Goal: Information Seeking & Learning: Learn about a topic

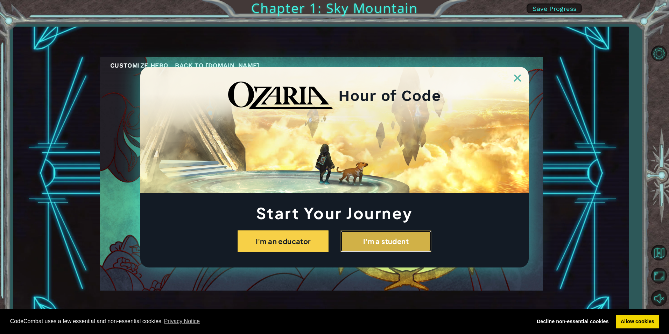
click at [382, 239] on button "I'm a student" at bounding box center [385, 241] width 91 height 22
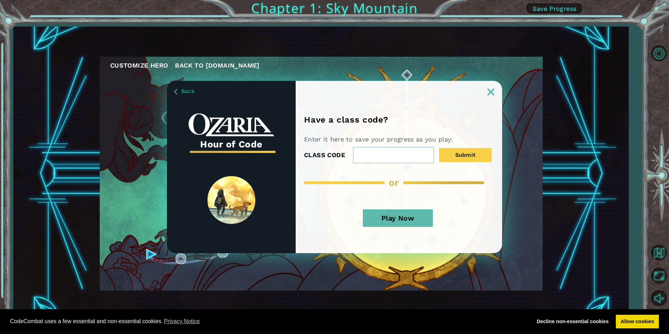
click at [387, 201] on div "Have a class code? Enter it here to save your progress as you play: CLASS CODE …" at bounding box center [399, 184] width 206 height 138
drag, startPoint x: 401, startPoint y: 225, endPoint x: 400, endPoint y: 218, distance: 7.1
click at [401, 225] on button "Play Now" at bounding box center [398, 217] width 70 height 17
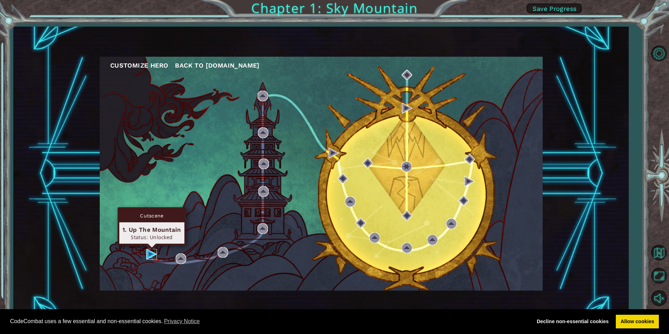
click at [148, 251] on img at bounding box center [151, 254] width 10 height 10
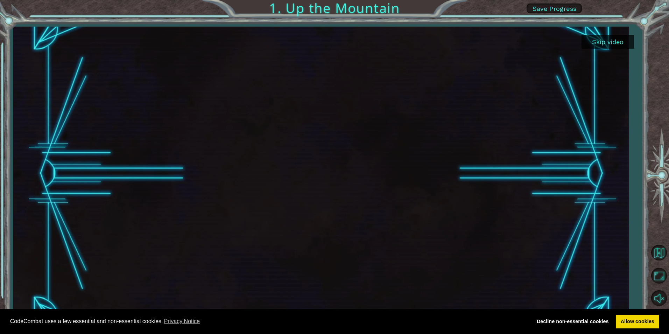
drag, startPoint x: 290, startPoint y: 214, endPoint x: 355, endPoint y: 210, distance: 64.9
click at [294, 217] on div at bounding box center [321, 174] width 522 height 294
drag, startPoint x: 355, startPoint y: 210, endPoint x: 455, endPoint y: 208, distance: 99.7
click at [398, 210] on div at bounding box center [321, 174] width 522 height 294
click at [616, 40] on button "Skip video" at bounding box center [608, 42] width 52 height 14
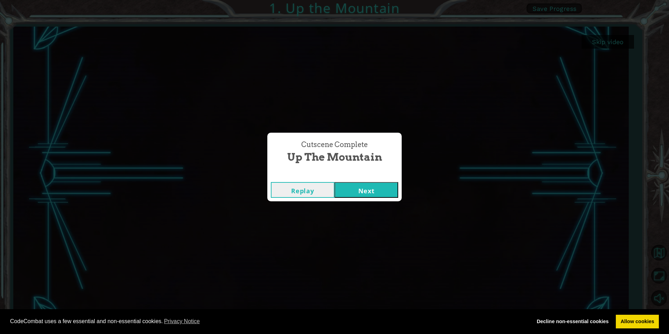
click at [372, 181] on div "Replay Next" at bounding box center [334, 189] width 134 height 23
click at [357, 186] on button "Next" at bounding box center [366, 190] width 64 height 16
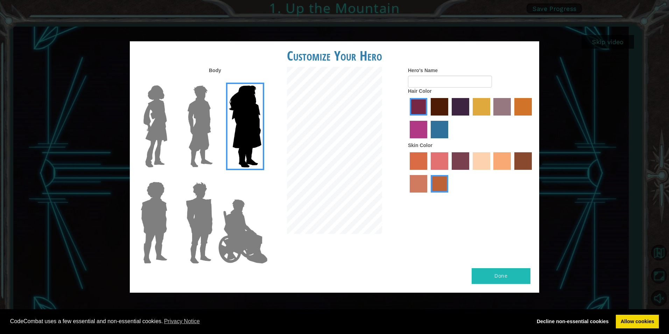
click at [189, 140] on img at bounding box center [199, 126] width 31 height 87
click at [216, 81] on input "Hero Lars" at bounding box center [216, 81] width 0 height 0
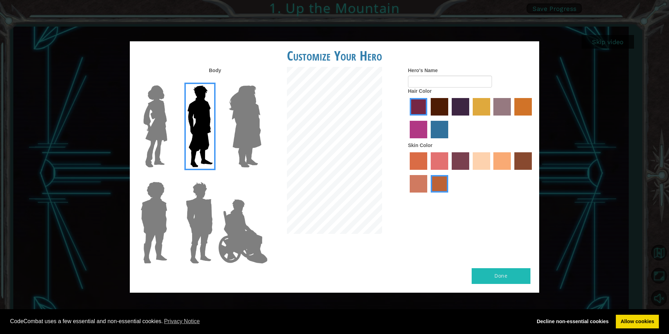
click at [434, 129] on label "lachmara hair color" at bounding box center [439, 129] width 17 height 17
click at [428, 141] on input "lachmara hair color" at bounding box center [428, 141] width 0 height 0
click at [418, 158] on label "sorbus skin color" at bounding box center [418, 160] width 17 height 17
click at [407, 172] on input "sorbus skin color" at bounding box center [407, 172] width 0 height 0
drag, startPoint x: 501, startPoint y: 164, endPoint x: 488, endPoint y: 171, distance: 15.1
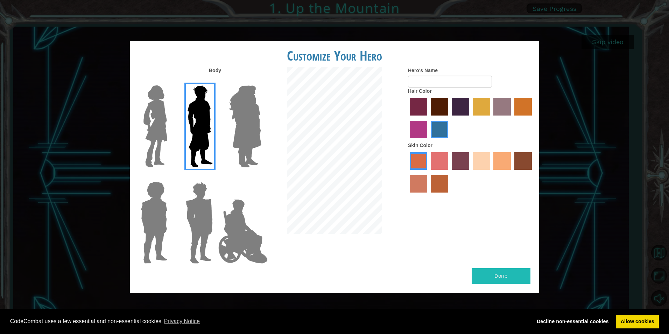
click at [491, 171] on div at bounding box center [471, 172] width 126 height 45
click at [477, 164] on label "sandy beach skin color" at bounding box center [481, 160] width 17 height 17
click at [470, 172] on input "sandy beach skin color" at bounding box center [470, 172] width 0 height 0
click at [491, 273] on button "Done" at bounding box center [501, 276] width 59 height 16
type input "[PERSON_NAME]"
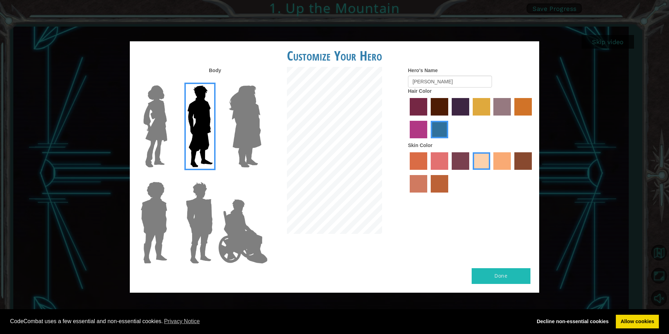
drag, startPoint x: 514, startPoint y: 282, endPoint x: 508, endPoint y: 277, distance: 8.2
click at [514, 282] on button "Done" at bounding box center [501, 276] width 59 height 16
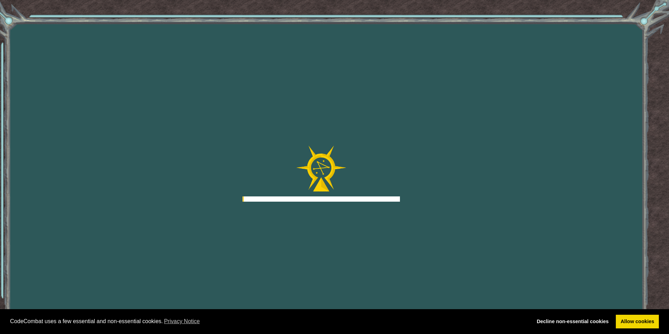
click at [508, 276] on div "Goals Error loading from server. Try refreshing the page. You'll need to join a…" at bounding box center [334, 167] width 669 height 334
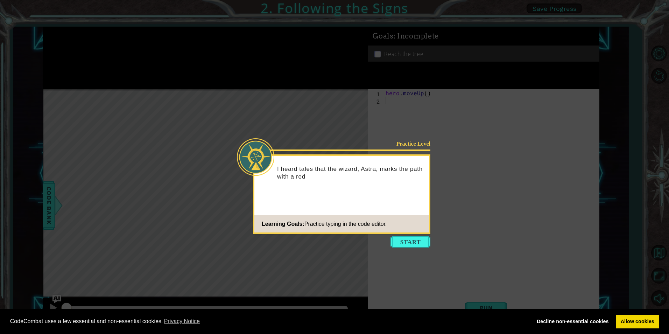
click at [396, 231] on footer "Learning Goals: Practice typing in the code editor." at bounding box center [341, 223] width 175 height 17
click at [392, 247] on button "Start" at bounding box center [410, 241] width 40 height 11
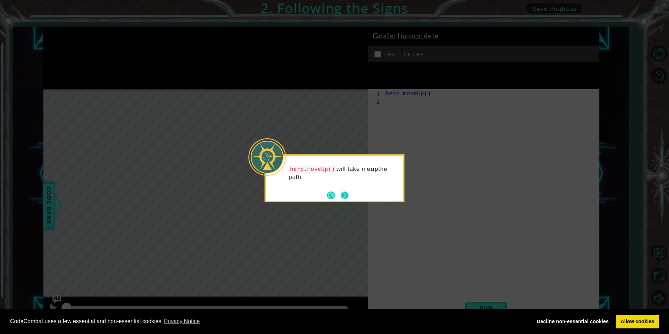
click at [346, 193] on button "Next" at bounding box center [344, 195] width 13 height 13
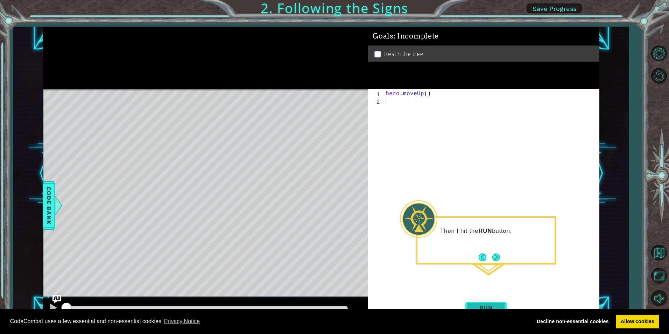
click at [496, 301] on button "Run" at bounding box center [486, 307] width 42 height 23
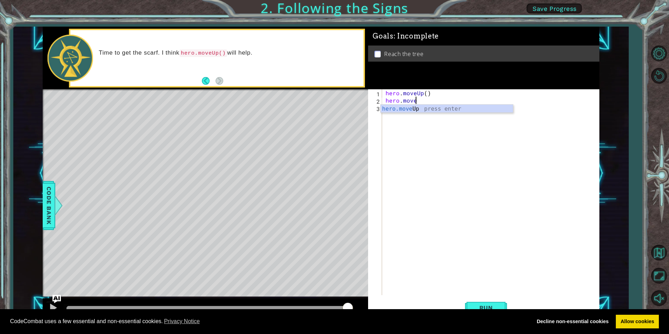
scroll to position [0, 2]
type textarea "hero.moveUp"
click at [465, 136] on div "hero . moveUp ( ) hero . moveUp" at bounding box center [492, 199] width 216 height 220
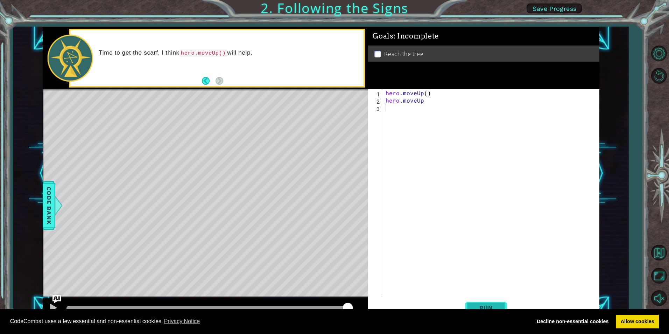
click at [503, 304] on button "Run" at bounding box center [486, 307] width 42 height 23
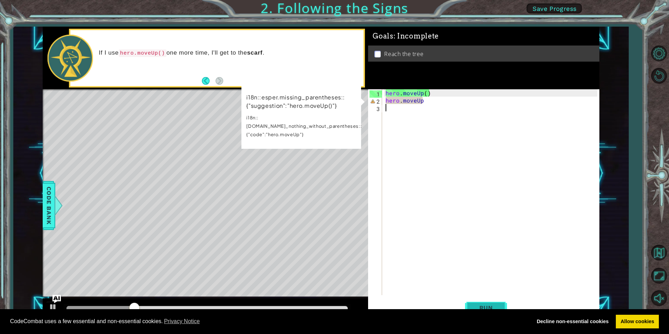
click at [503, 304] on button "Run" at bounding box center [486, 307] width 42 height 23
click at [502, 303] on button "Run" at bounding box center [486, 307] width 42 height 23
click at [500, 302] on button "Run" at bounding box center [486, 307] width 42 height 23
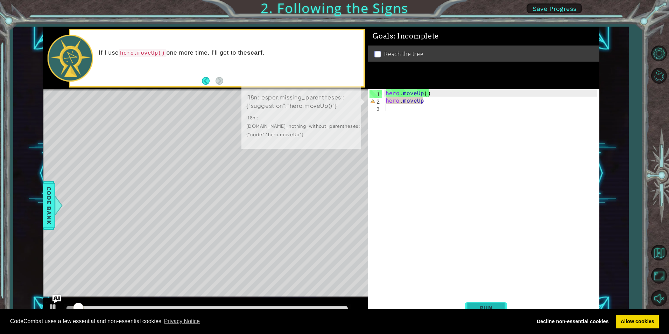
click at [499, 302] on button "Run" at bounding box center [486, 307] width 42 height 23
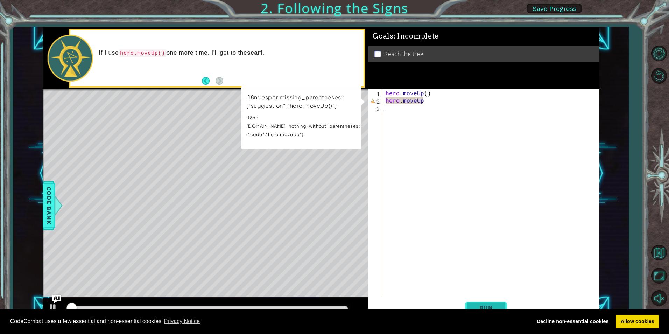
click at [499, 302] on button "Run" at bounding box center [486, 307] width 42 height 23
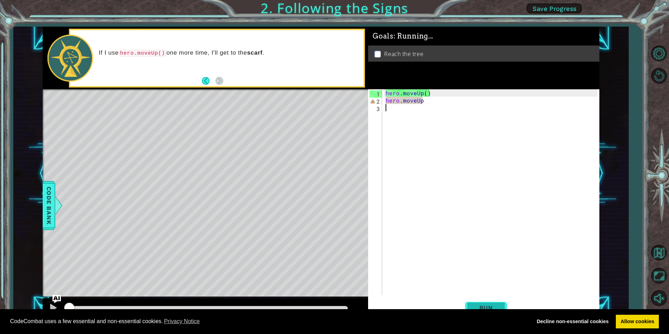
click at [499, 301] on button "Run" at bounding box center [486, 307] width 42 height 23
